Goal: Transaction & Acquisition: Purchase product/service

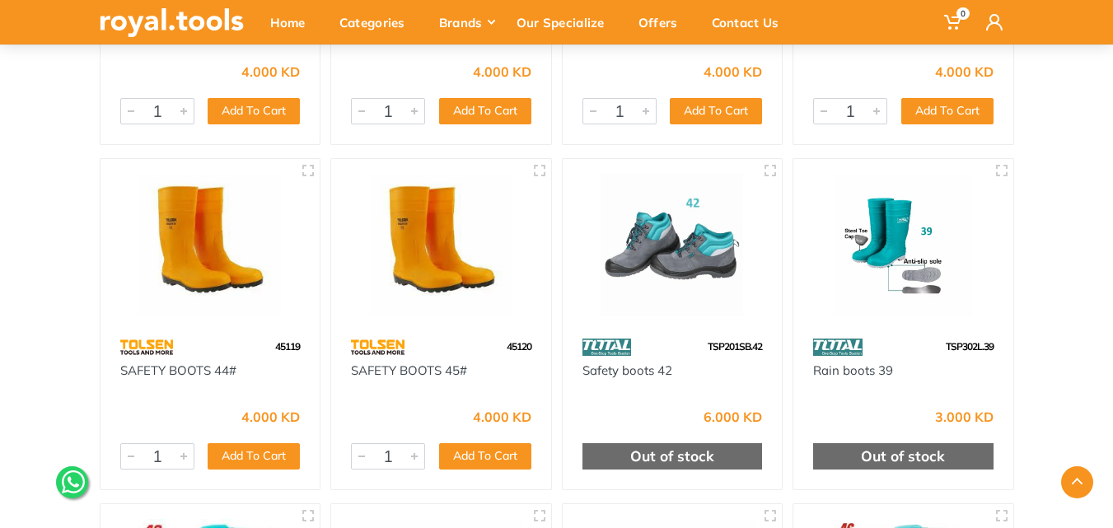
scroll to position [494, 0]
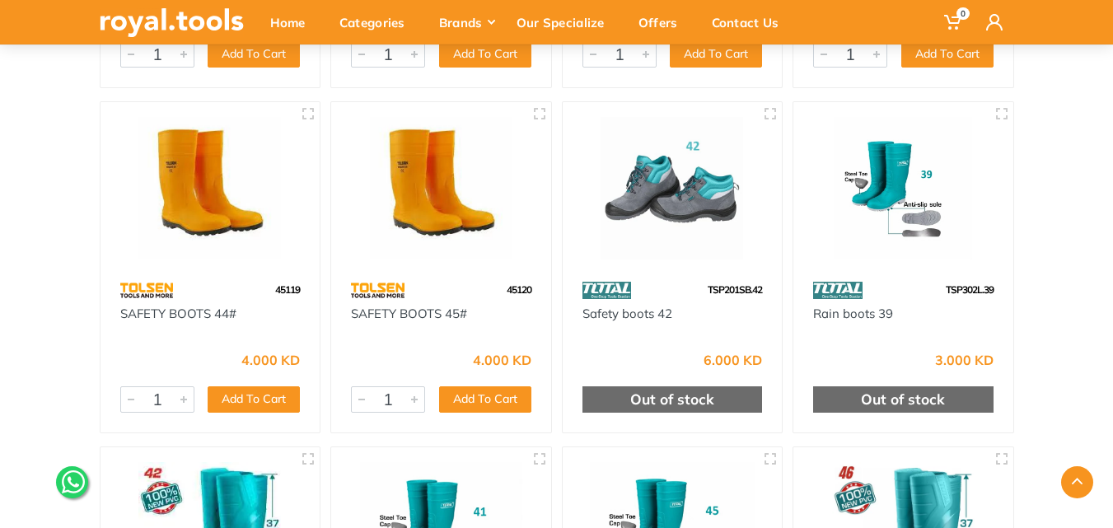
click at [422, 191] on img at bounding box center [441, 188] width 190 height 143
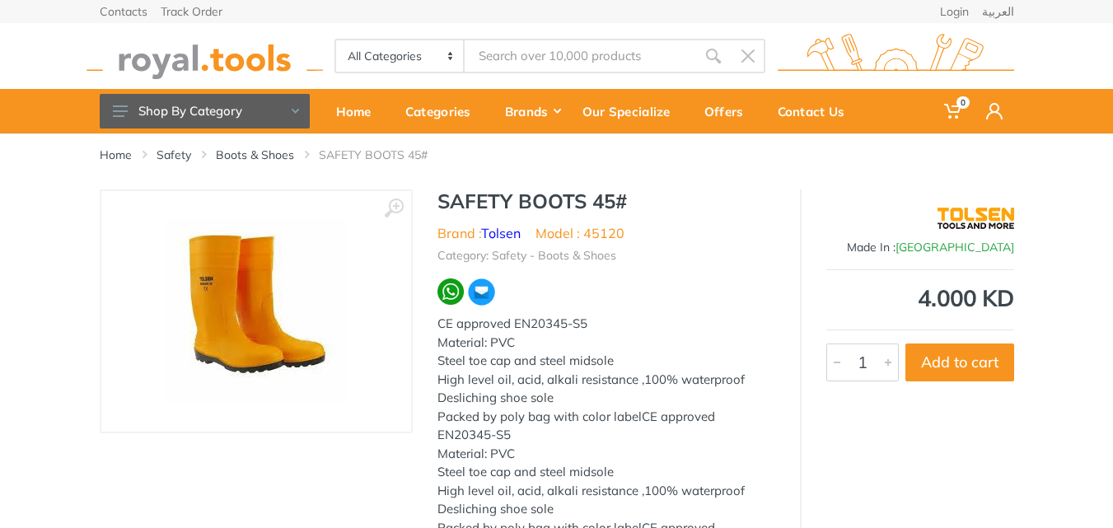
click at [254, 287] on img at bounding box center [256, 311] width 185 height 185
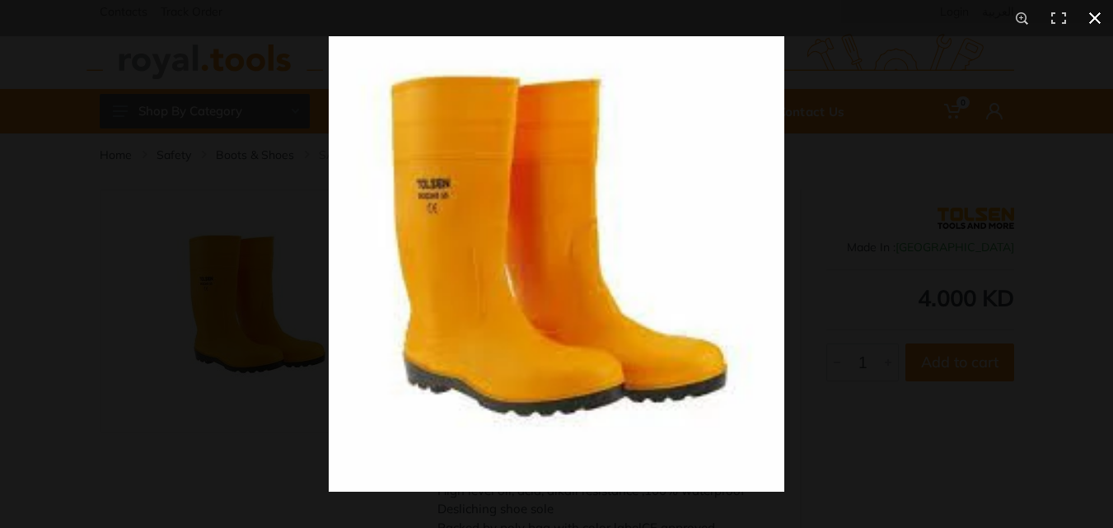
click at [1096, 17] on button at bounding box center [1095, 18] width 36 height 36
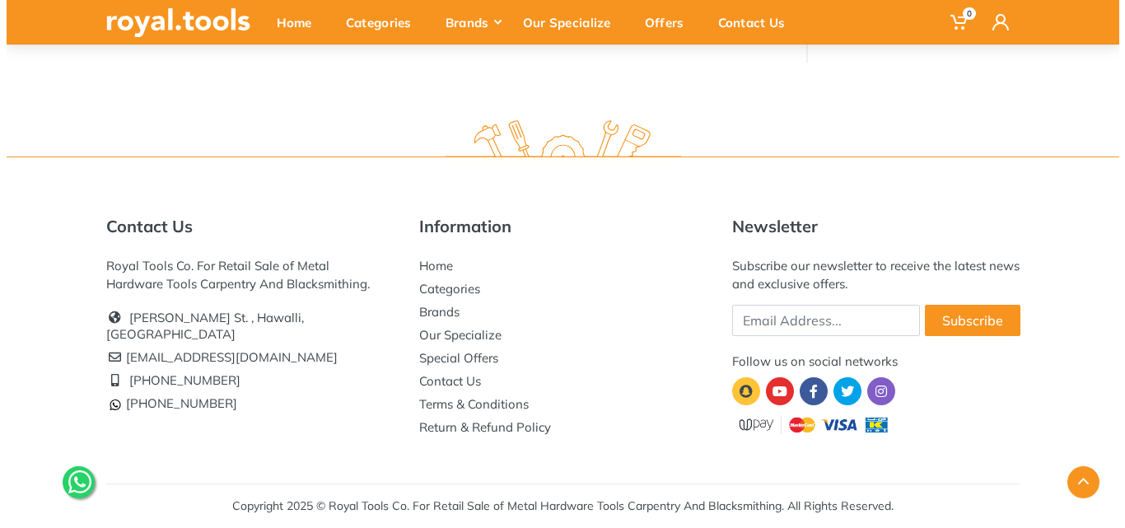
scroll to position [35, 0]
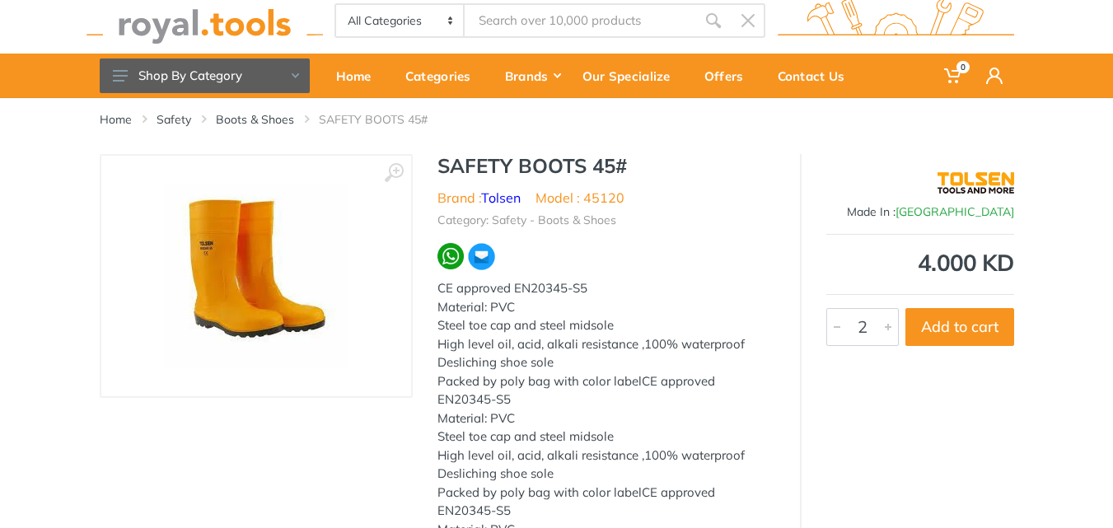
click at [890, 329] on div at bounding box center [888, 327] width 20 height 36
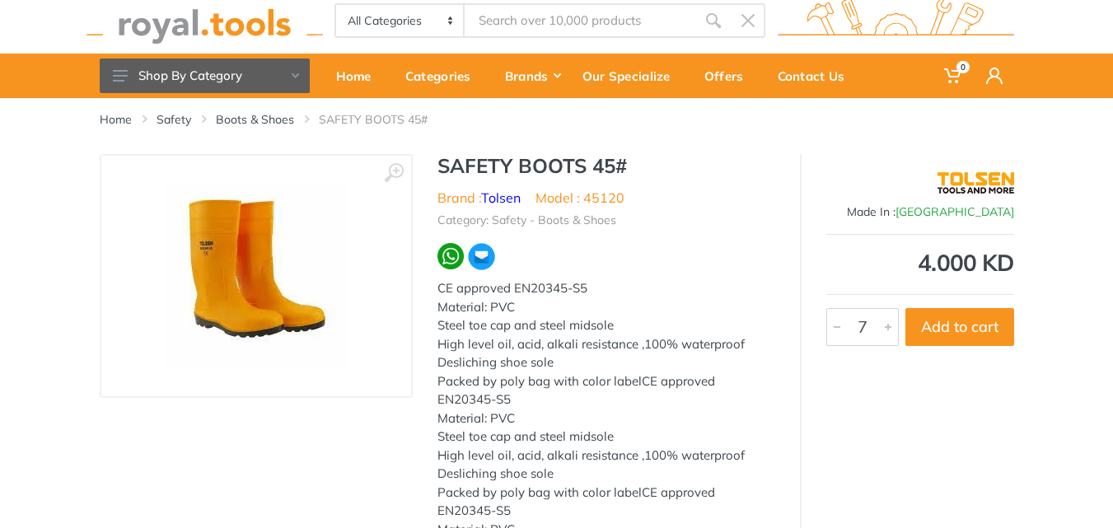
click at [890, 329] on div at bounding box center [888, 327] width 20 height 36
click at [890, 328] on div at bounding box center [888, 327] width 20 height 36
click at [947, 316] on button "Add to cart" at bounding box center [959, 327] width 109 height 38
type input "1"
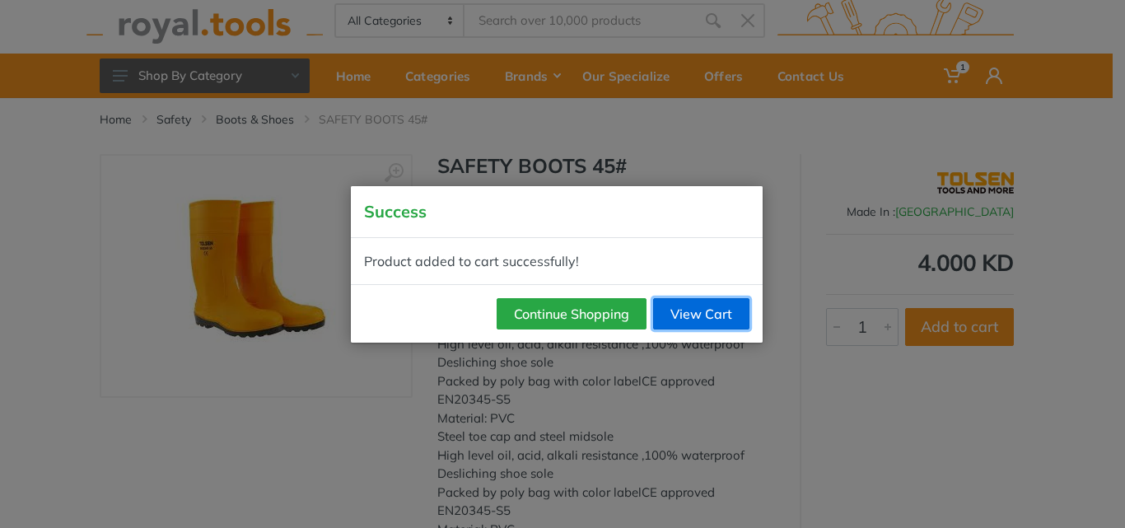
click at [685, 310] on link "View Cart" at bounding box center [701, 313] width 96 height 31
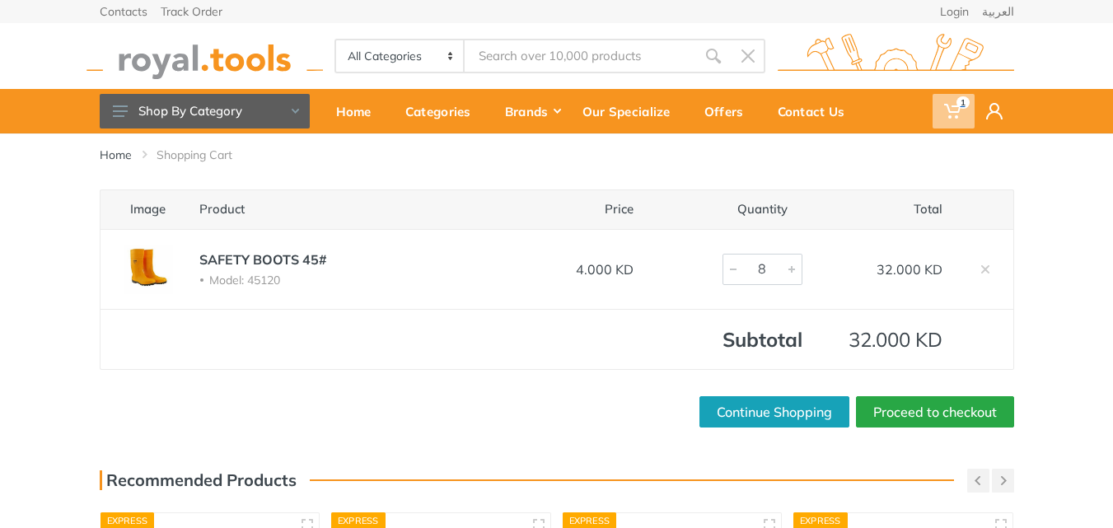
click at [946, 111] on icon at bounding box center [952, 111] width 16 height 16
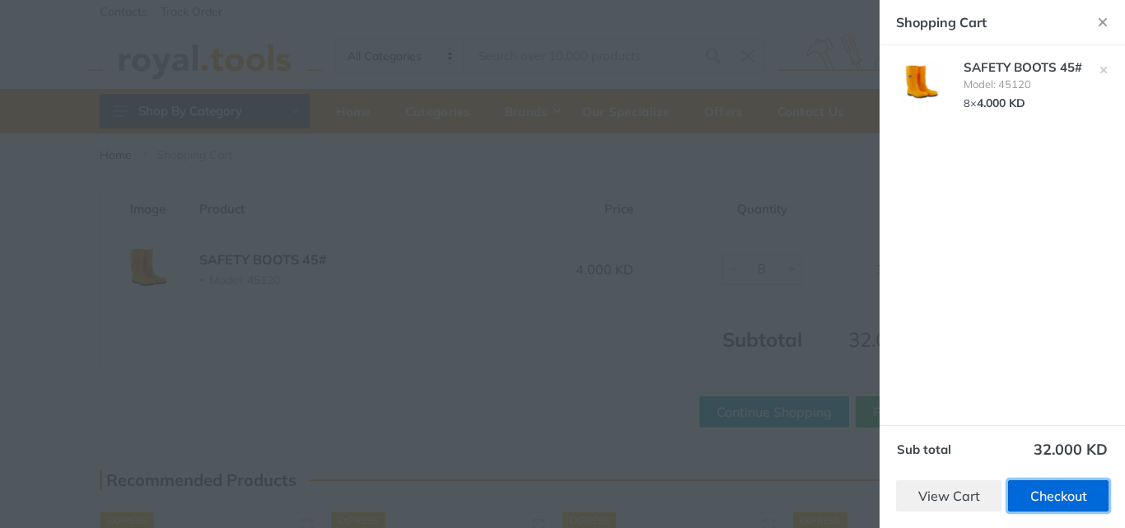
click at [1025, 497] on link "Checkout" at bounding box center [1058, 495] width 101 height 31
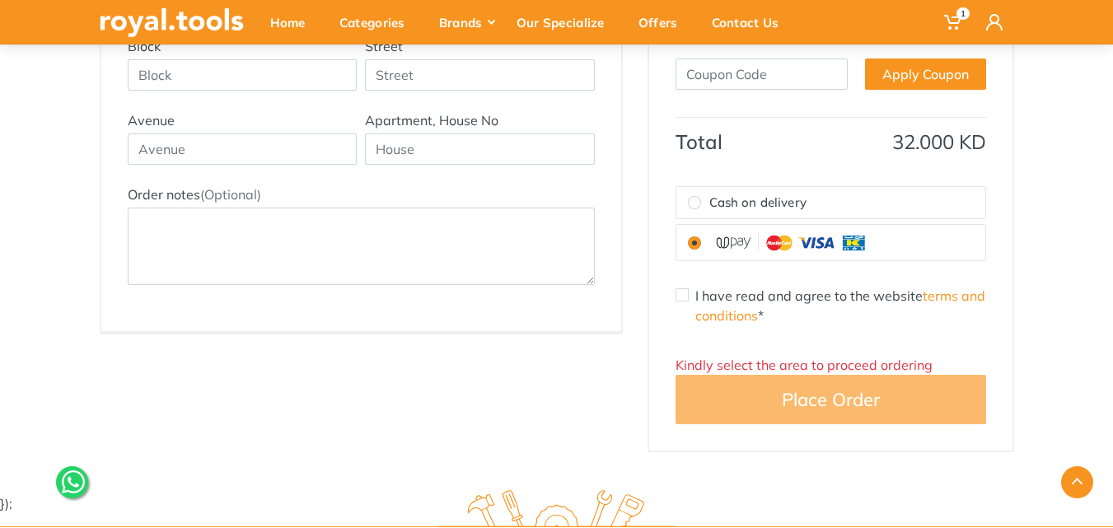
scroll to position [494, 0]
click at [699, 199] on input "Cash on delivery" at bounding box center [694, 201] width 13 height 13
radio input "true"
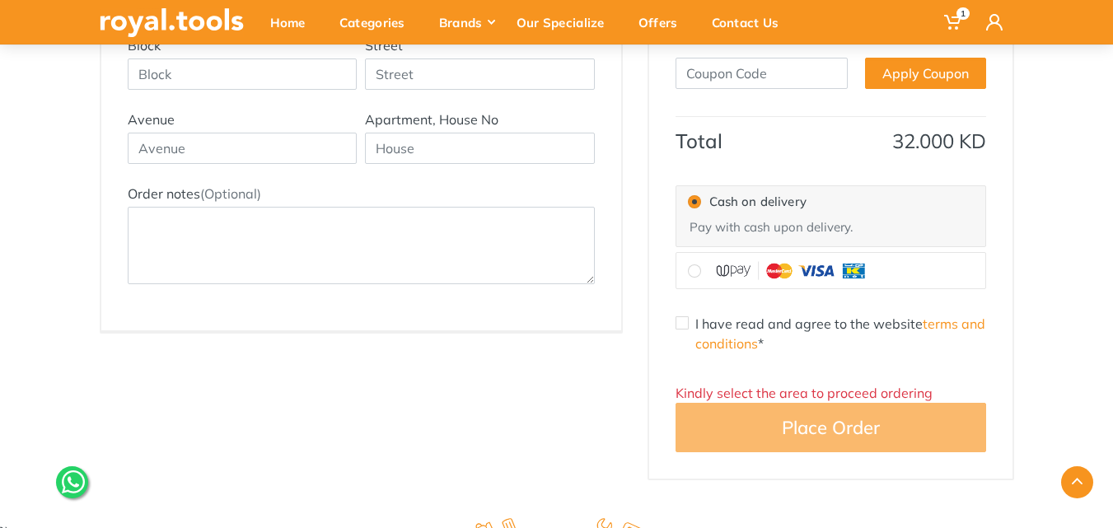
click at [681, 325] on input "I have read and agree to the website terms and conditions *" at bounding box center [682, 322] width 13 height 13
checkbox input "true"
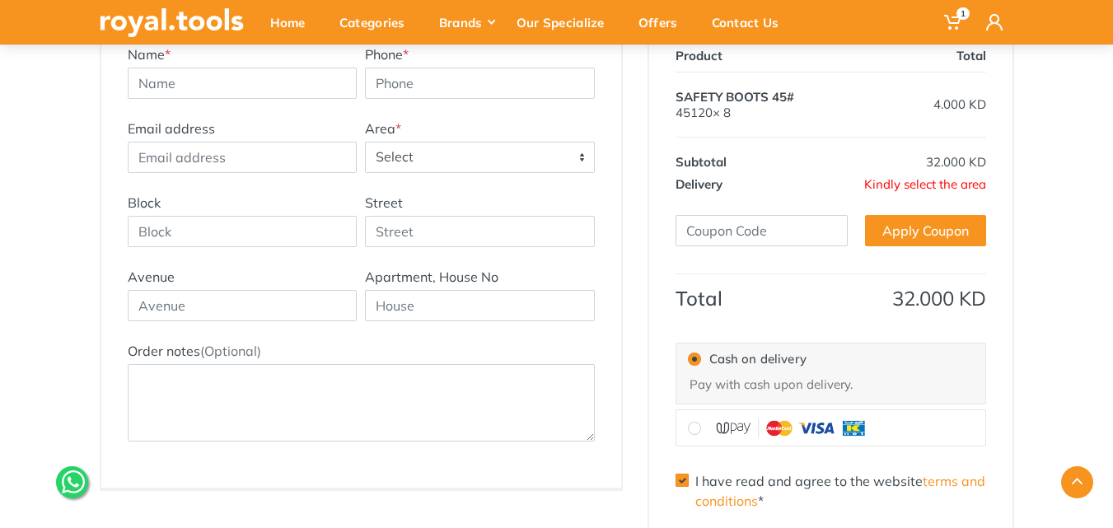
scroll to position [330, 0]
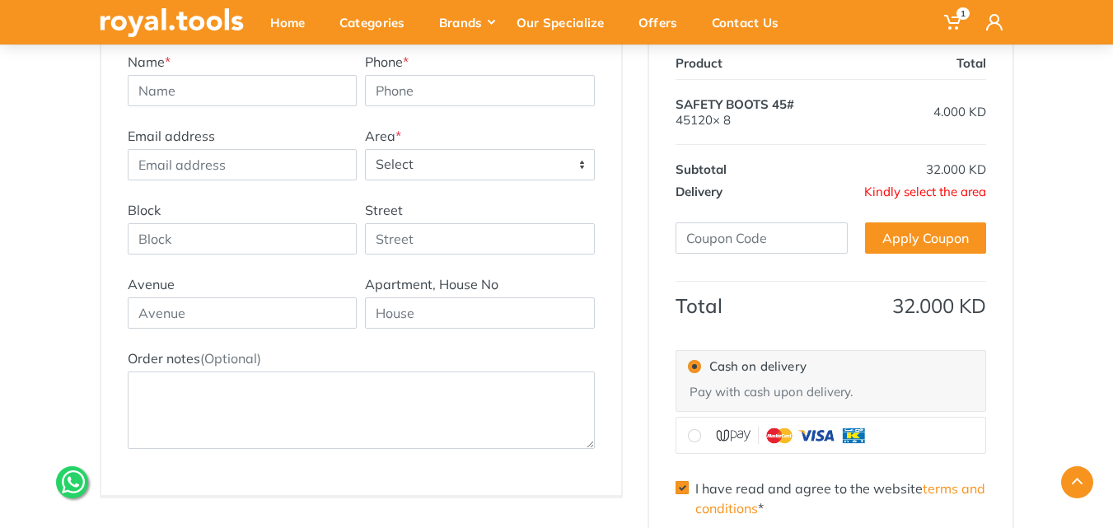
click at [915, 190] on span "Kindly select the area" at bounding box center [925, 192] width 122 height 16
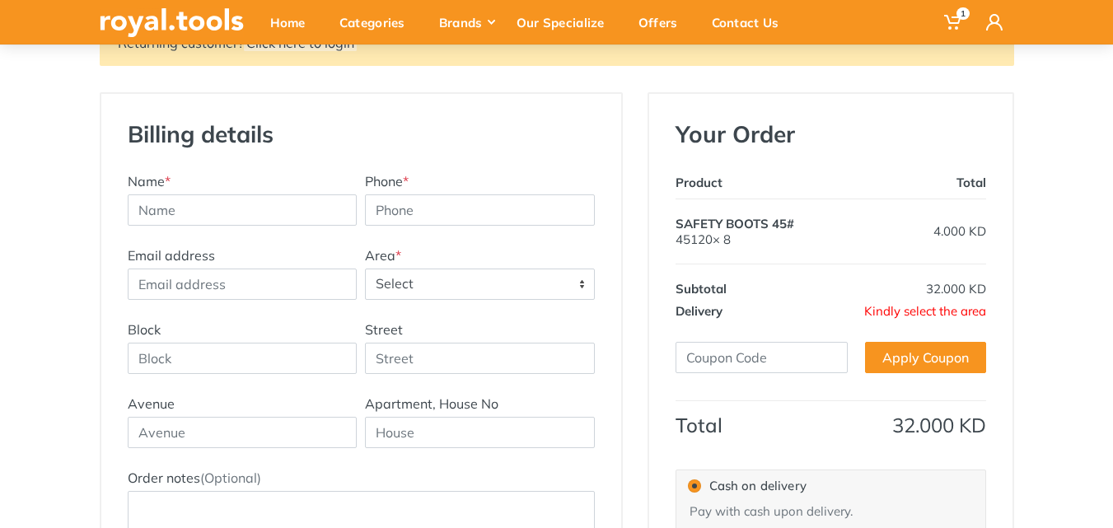
scroll to position [247, 0]
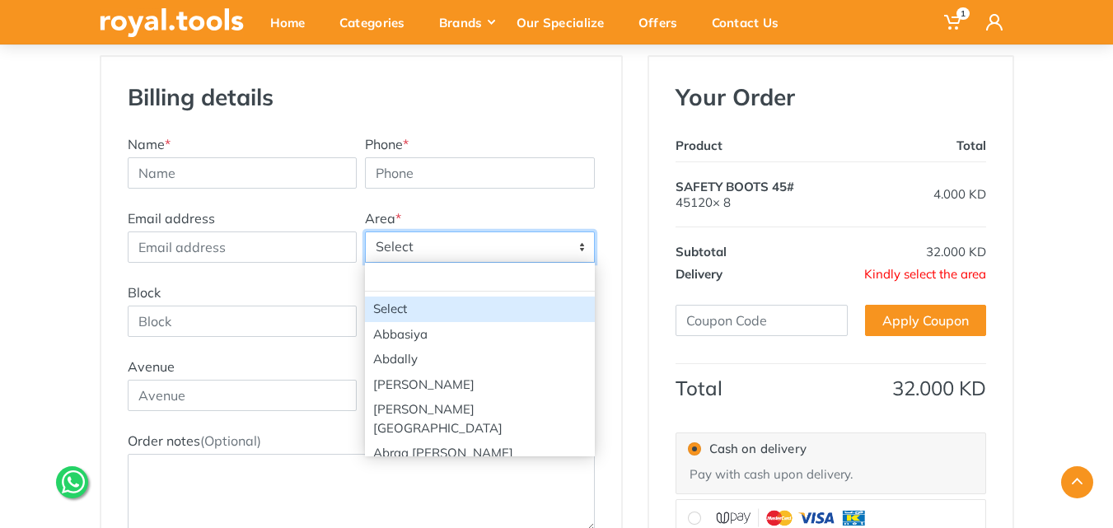
click at [461, 246] on span "Select" at bounding box center [480, 247] width 228 height 30
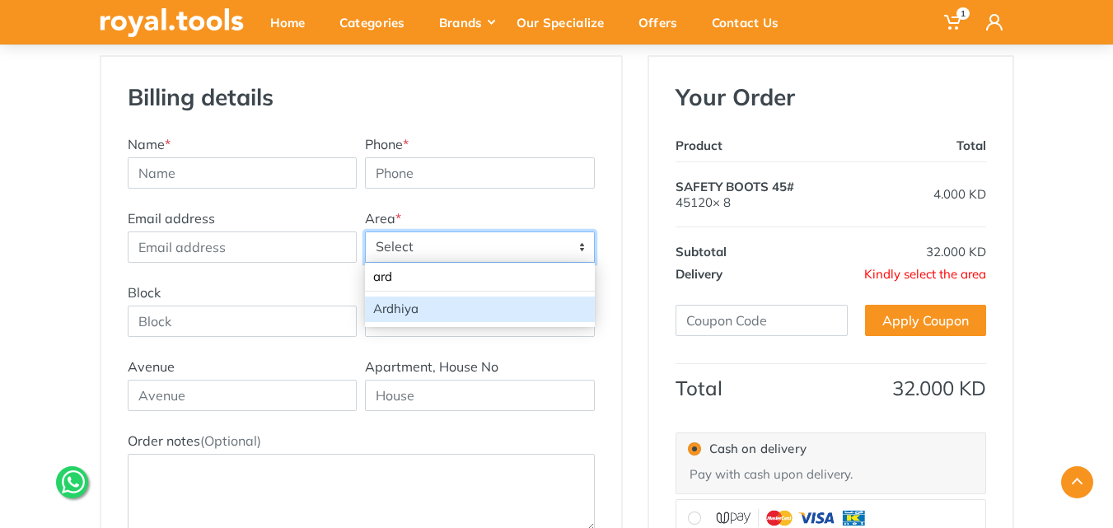
type input "ard"
select select "29"
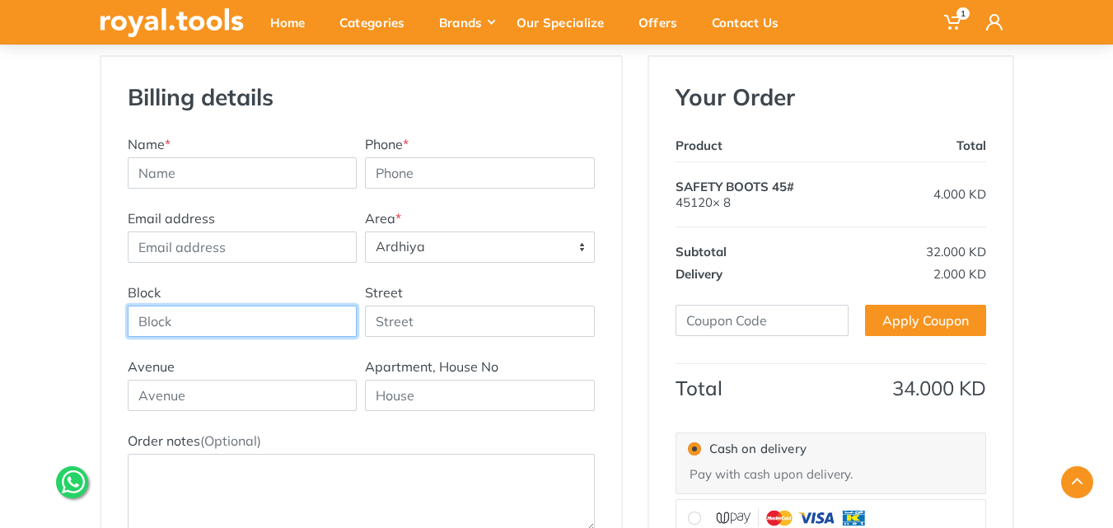
click at [243, 320] on input "Block" at bounding box center [243, 321] width 230 height 31
type input "1"
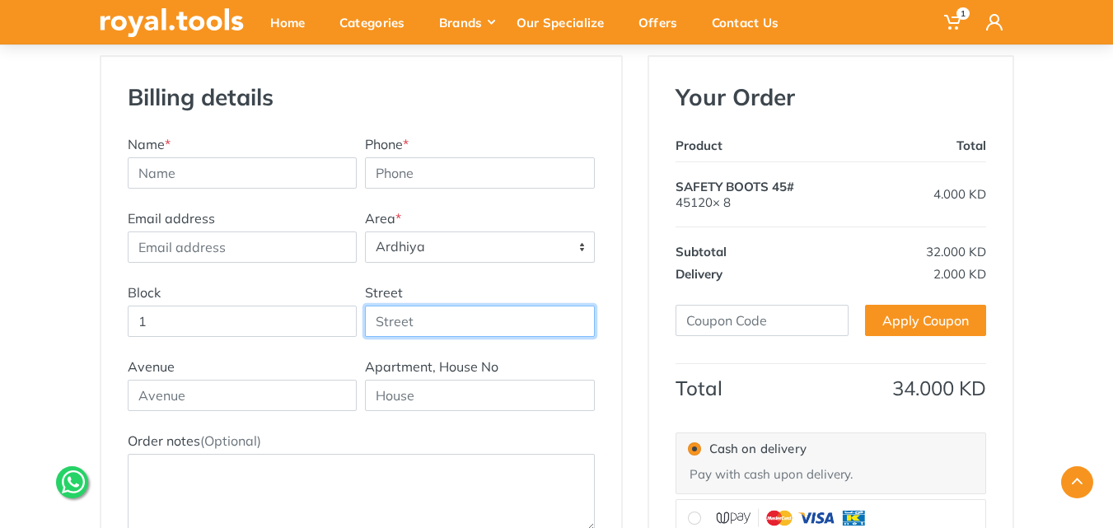
click at [418, 322] on input "Street" at bounding box center [480, 321] width 230 height 31
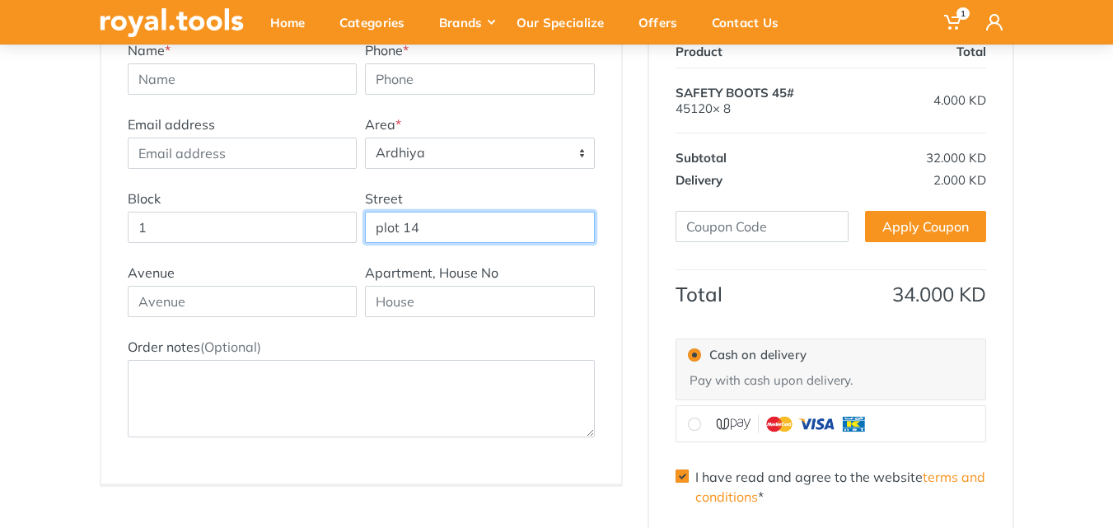
scroll to position [165, 0]
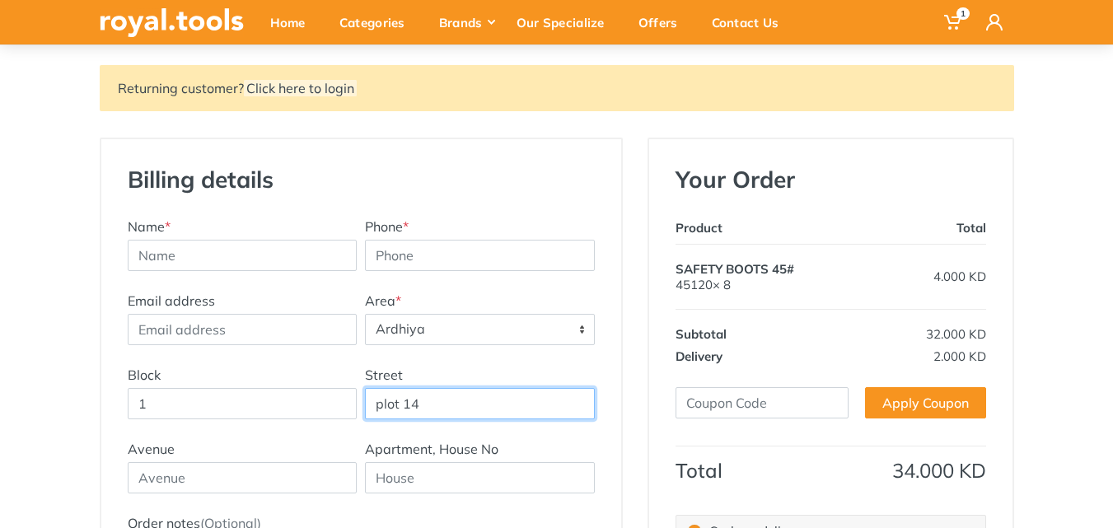
type input "plot 14"
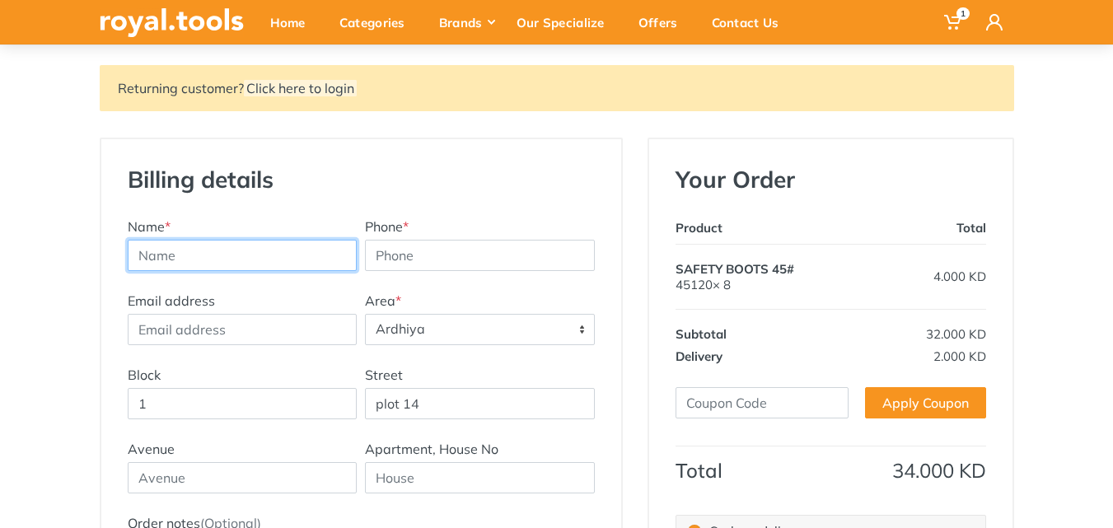
click at [189, 261] on input "text" at bounding box center [243, 255] width 230 height 31
type input "Imad"
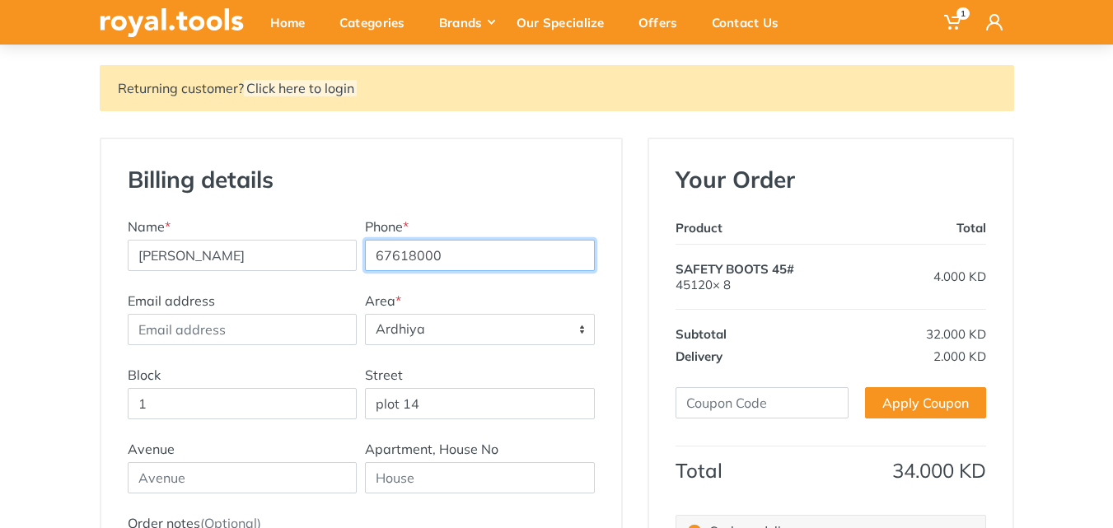
type input "67618000"
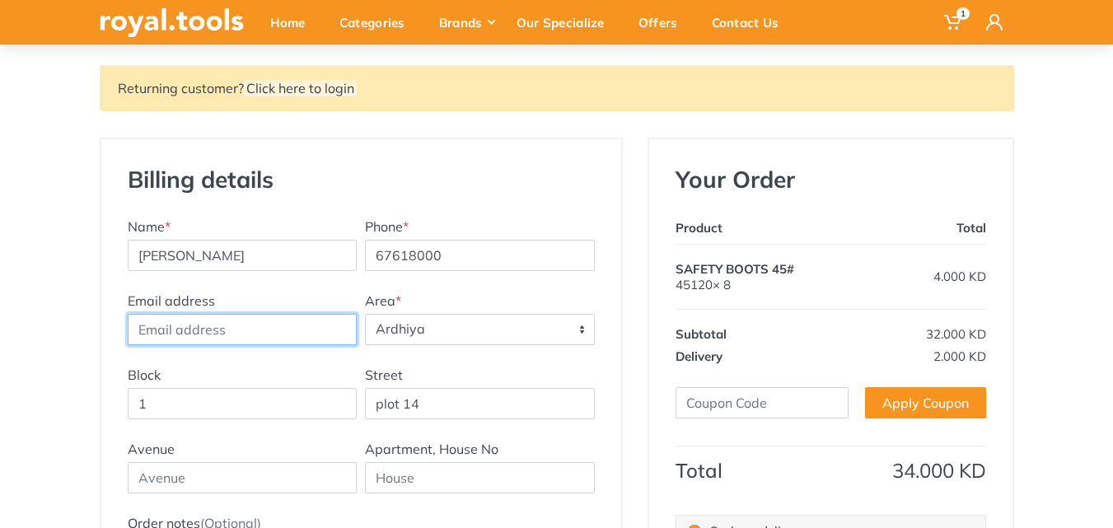
click at [168, 329] on input "Email address" at bounding box center [243, 329] width 230 height 31
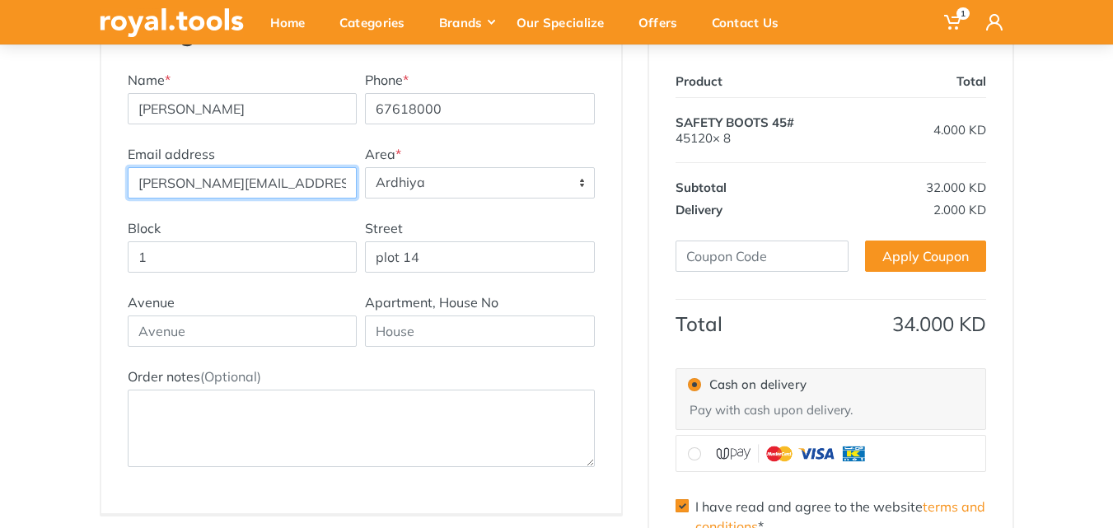
scroll to position [330, 0]
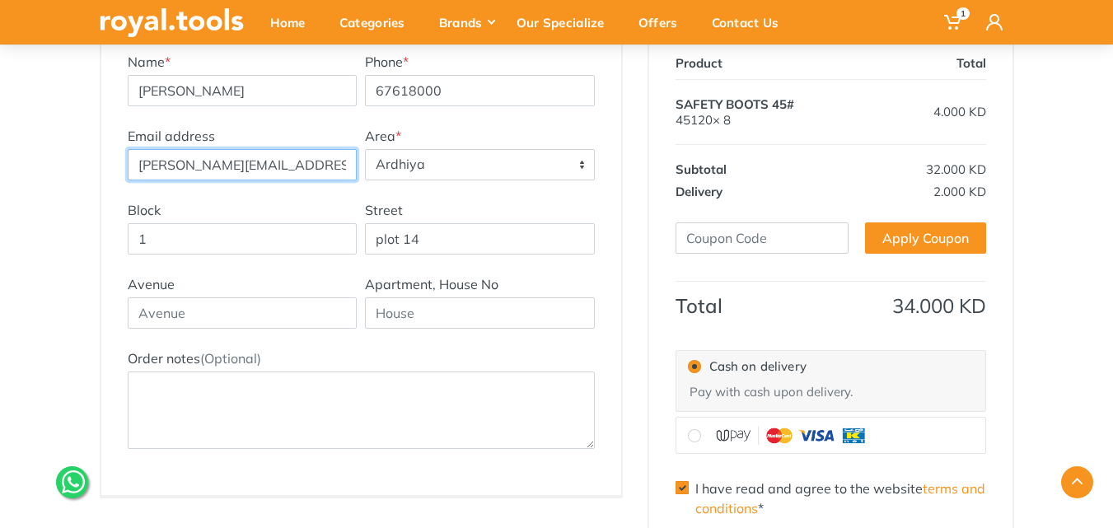
type input "imad.bounehme@mezzan.com"
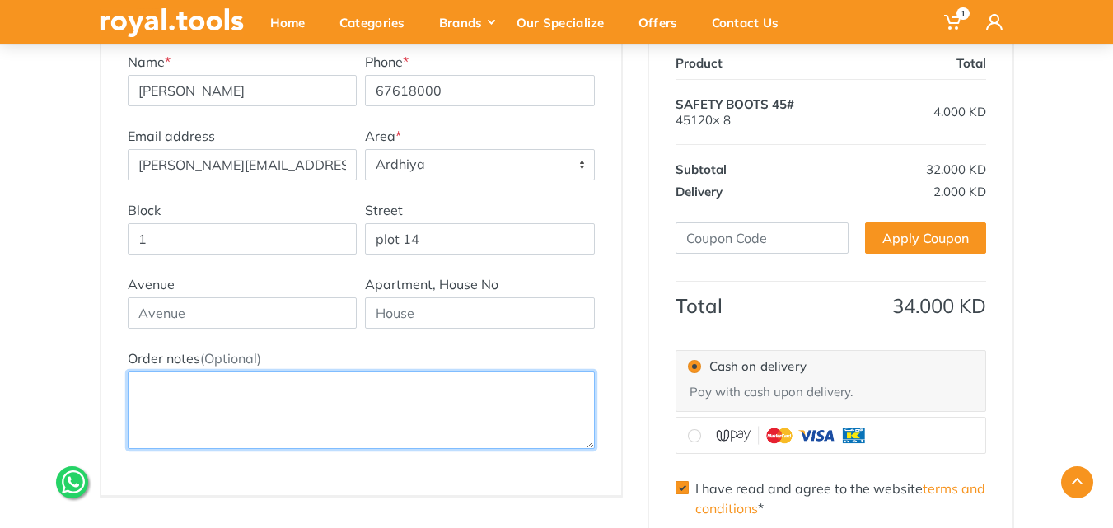
click at [194, 399] on textarea "Order notes (Optional)" at bounding box center [361, 410] width 467 height 77
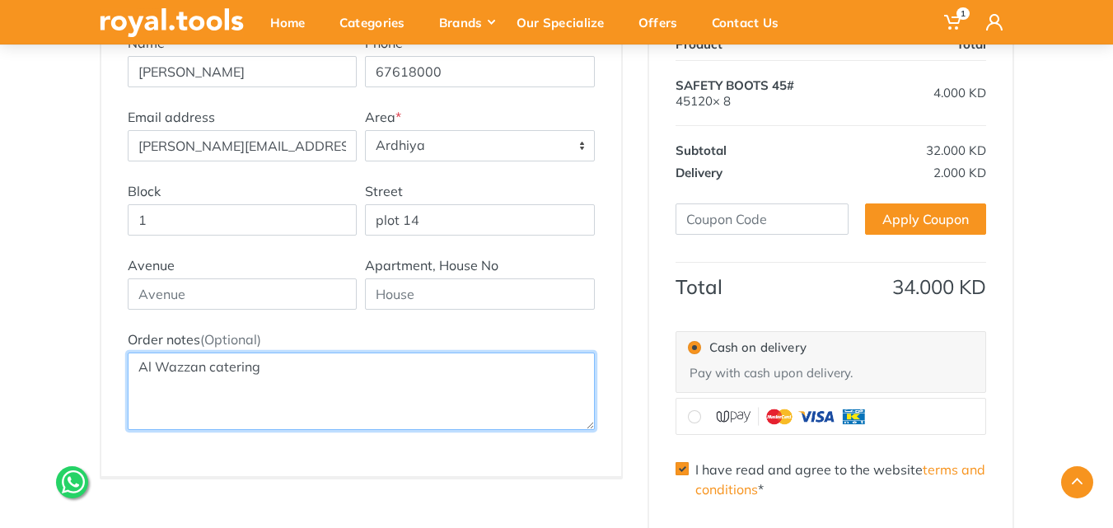
scroll to position [494, 0]
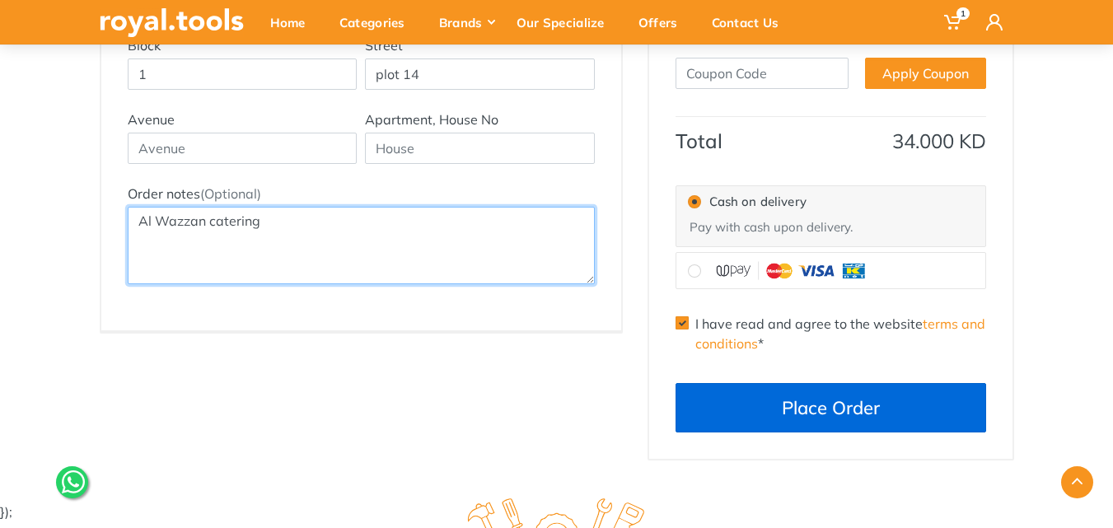
type textarea "Al Wazzan catering"
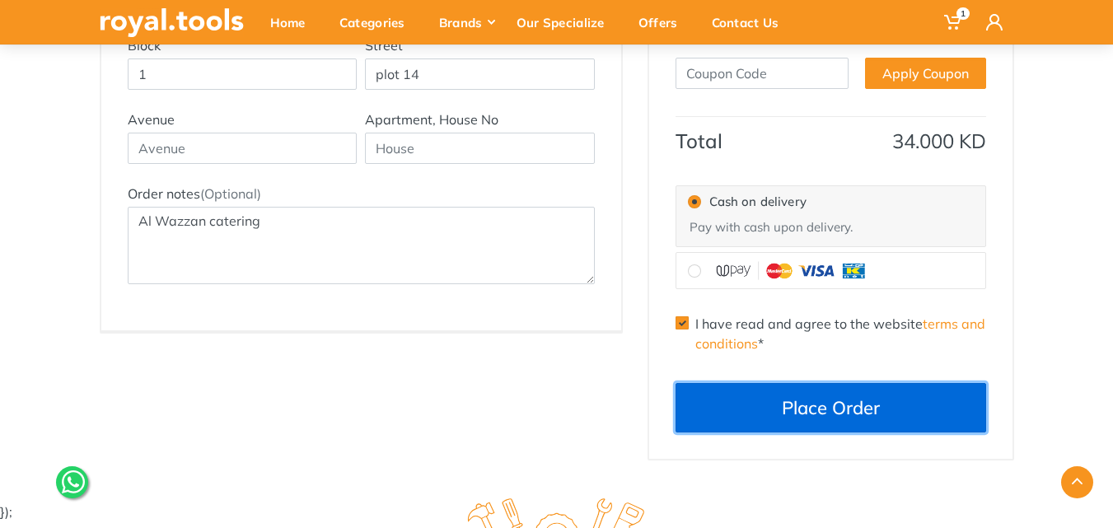
click at [769, 409] on button "Place Order" at bounding box center [831, 407] width 311 height 49
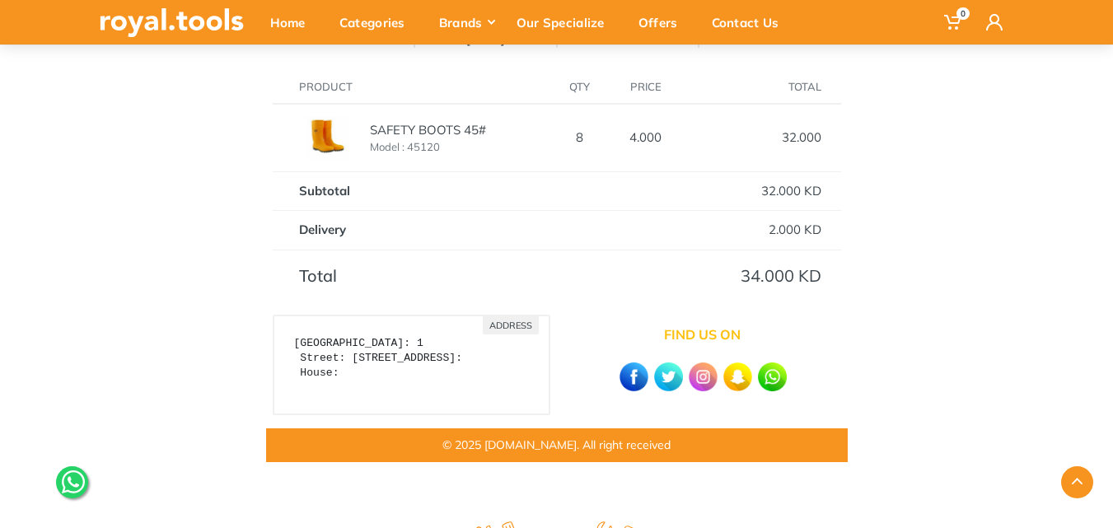
scroll to position [102, 0]
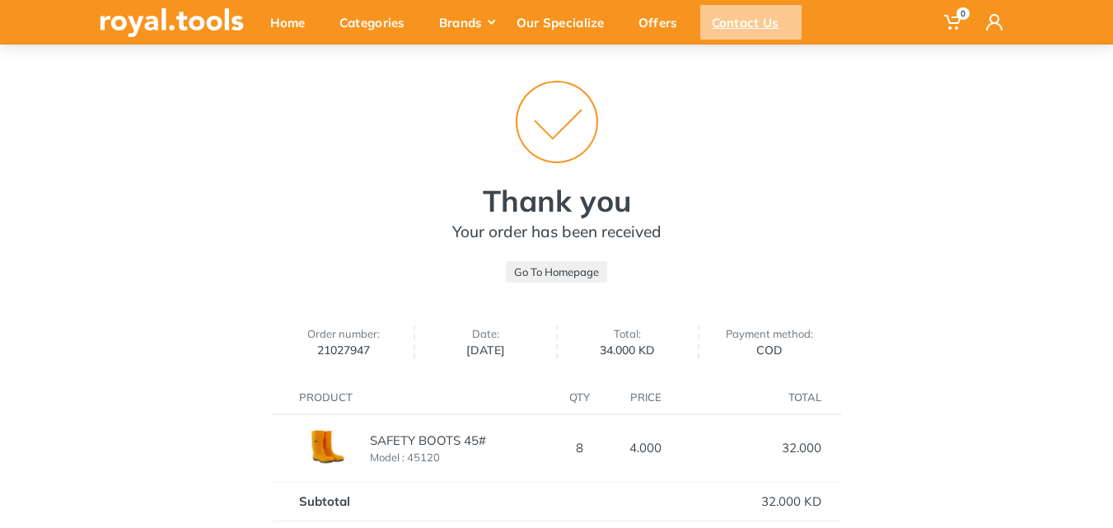
click at [752, 26] on div "Contact Us" at bounding box center [750, 22] width 101 height 35
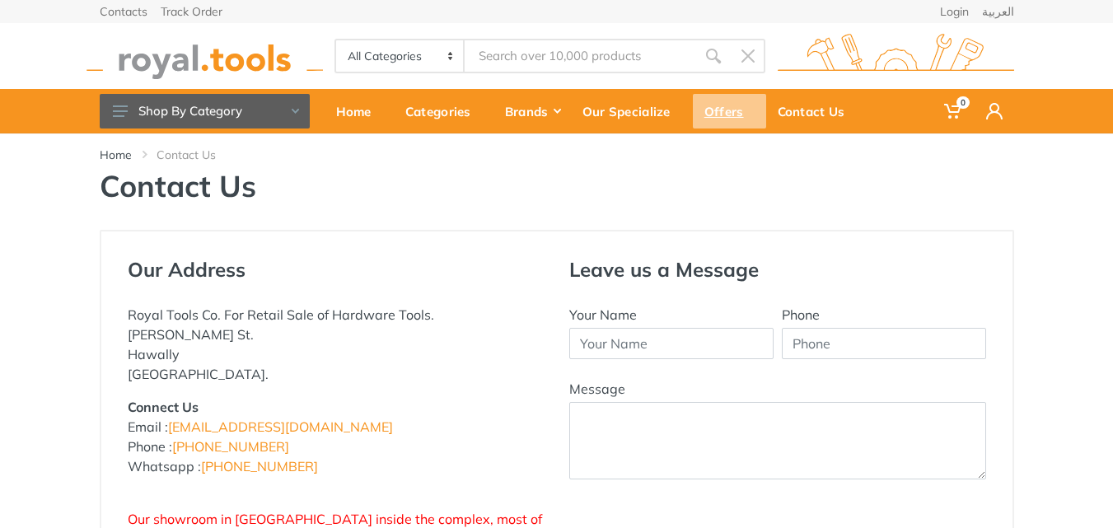
click at [723, 109] on div "Offers" at bounding box center [729, 111] width 73 height 35
